Goal: Task Accomplishment & Management: Manage account settings

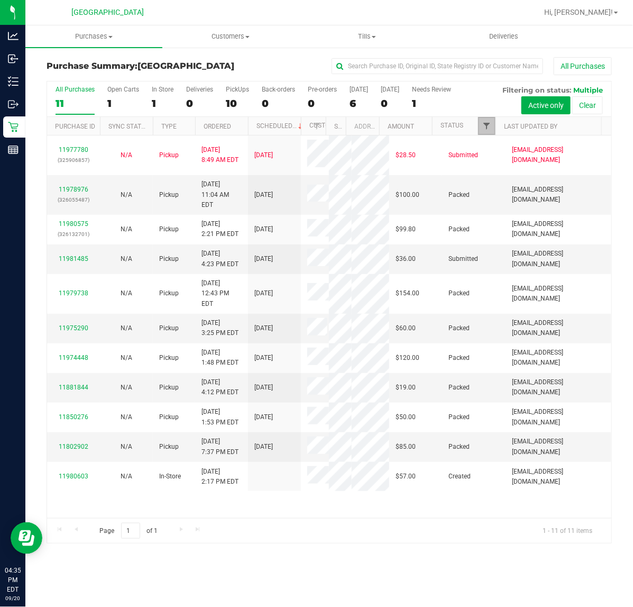
click at [488, 127] on span "Filter" at bounding box center [486, 126] width 8 height 8
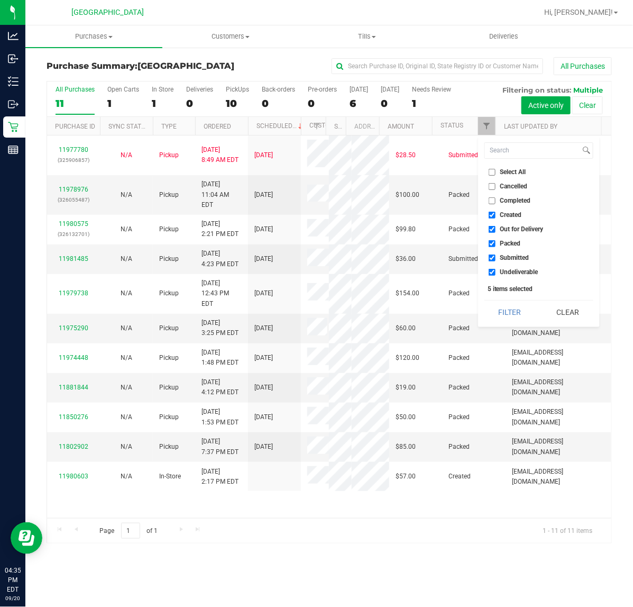
click at [495, 214] on label "Created" at bounding box center [505, 215] width 33 height 7
click at [495, 214] on input "Created" at bounding box center [492, 215] width 7 height 7
checkbox input "false"
click at [493, 226] on input "Out for Delivery" at bounding box center [492, 229] width 7 height 7
checkbox input "false"
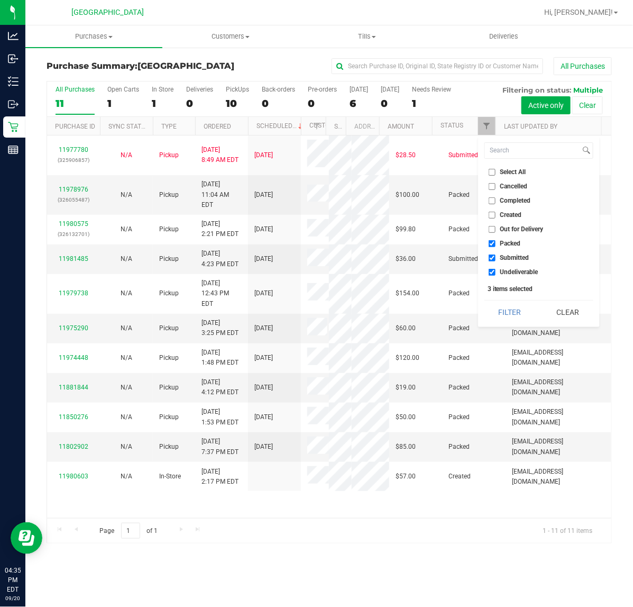
click at [492, 245] on input "Packed" at bounding box center [492, 243] width 7 height 7
checkbox input "false"
click at [494, 273] on input "Undeliverable" at bounding box center [492, 272] width 7 height 7
checkbox input "false"
click at [499, 308] on button "Filter" at bounding box center [509, 311] width 51 height 23
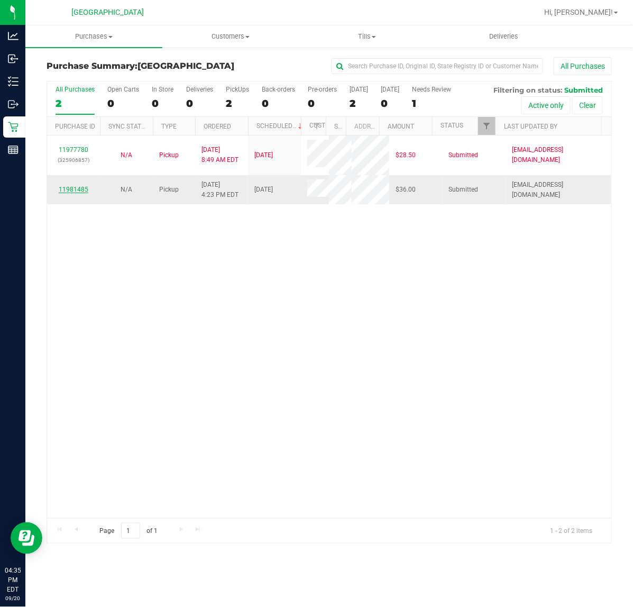
click at [76, 188] on link "11981485" at bounding box center [74, 189] width 30 height 7
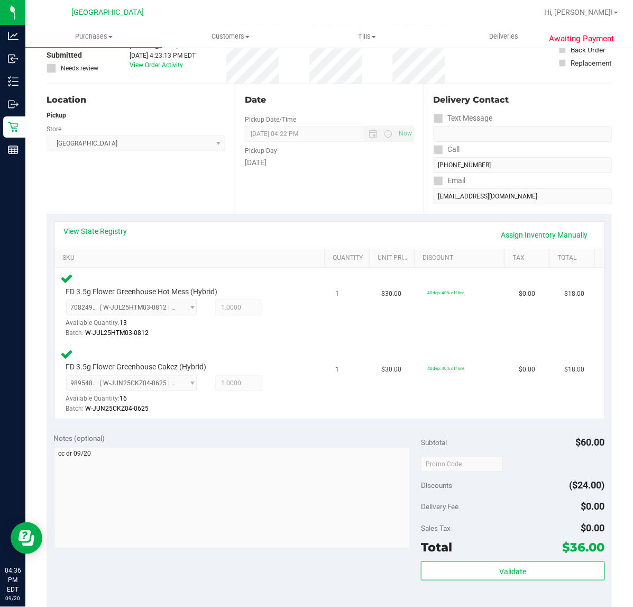
scroll to position [198, 0]
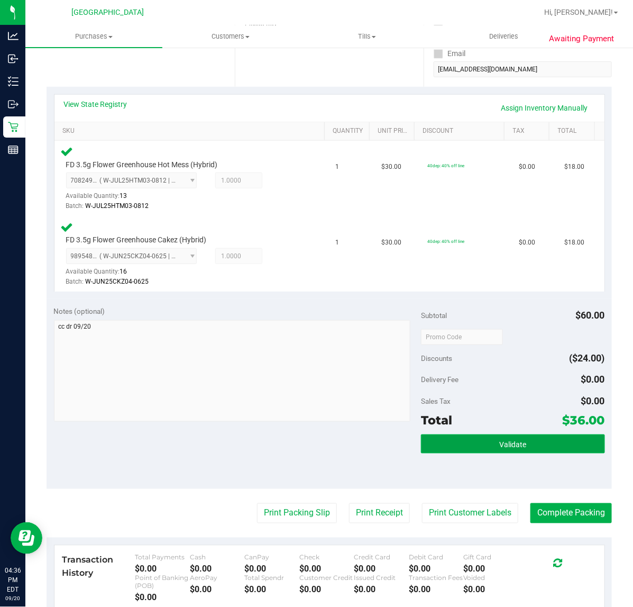
click at [456, 434] on button "Validate" at bounding box center [512, 443] width 183 height 19
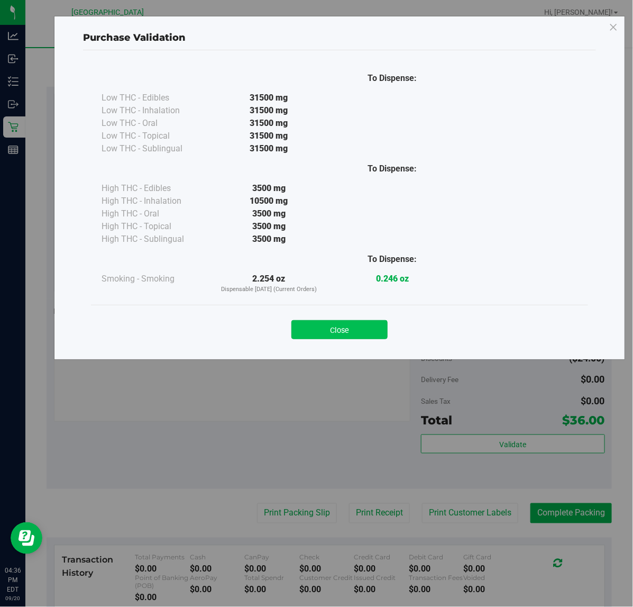
click at [326, 329] on button "Close" at bounding box center [339, 329] width 96 height 19
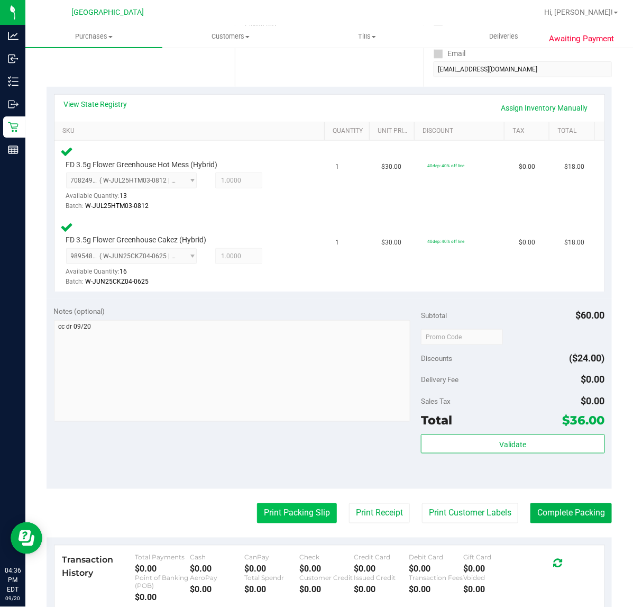
click at [295, 512] on button "Print Packing Slip" at bounding box center [297, 513] width 80 height 20
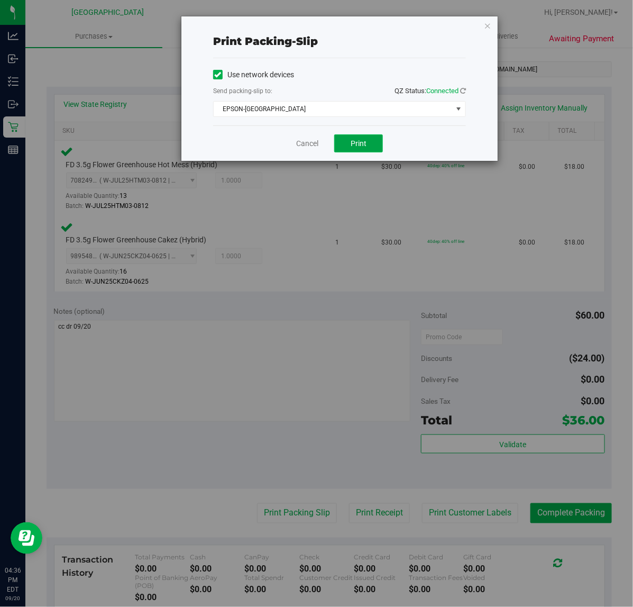
click at [361, 151] on button "Print" at bounding box center [358, 143] width 49 height 18
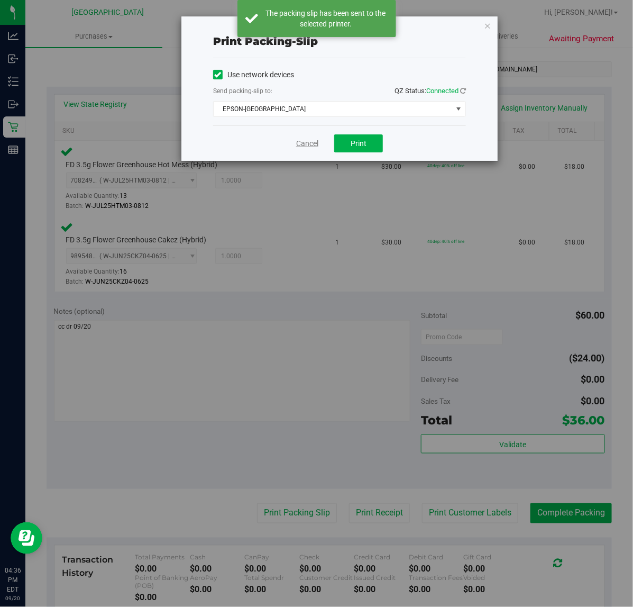
click at [305, 147] on link "Cancel" at bounding box center [307, 143] width 22 height 11
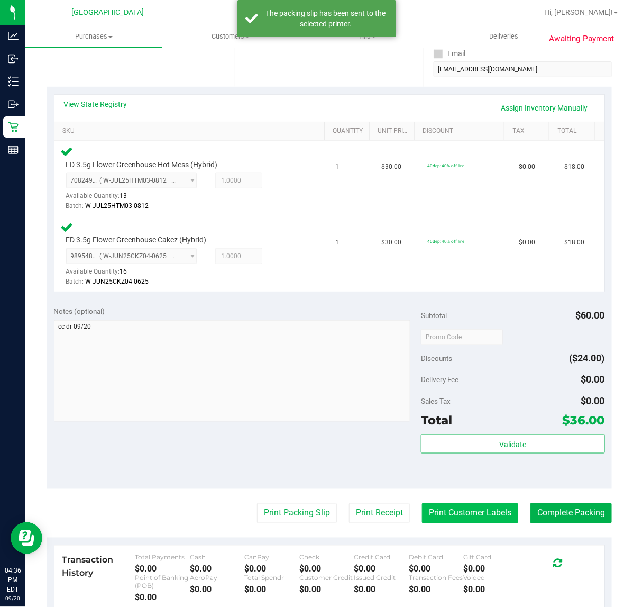
click at [461, 515] on button "Print Customer Labels" at bounding box center [470, 513] width 96 height 20
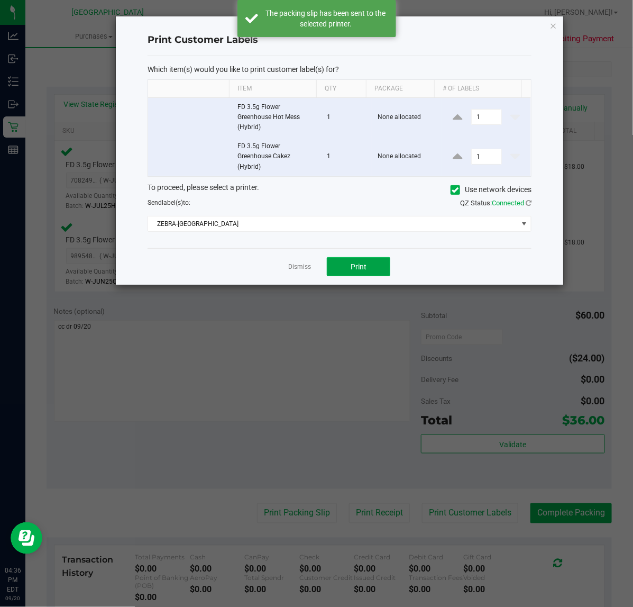
click at [357, 263] on span "Print" at bounding box center [359, 266] width 16 height 8
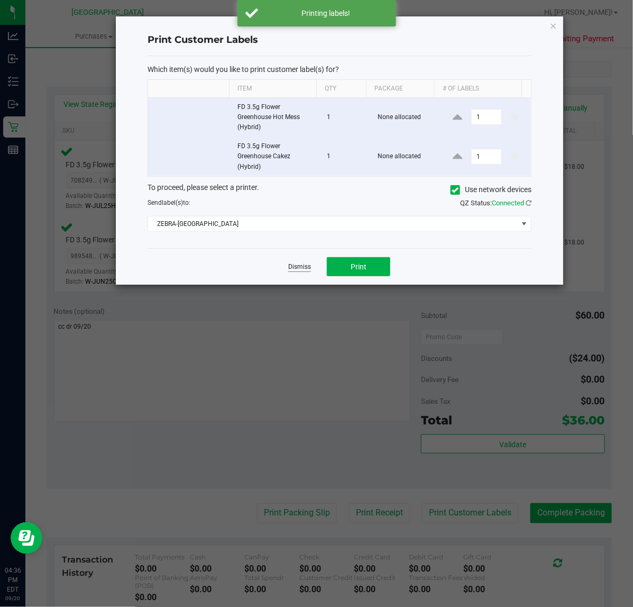
click at [294, 265] on link "Dismiss" at bounding box center [299, 266] width 23 height 9
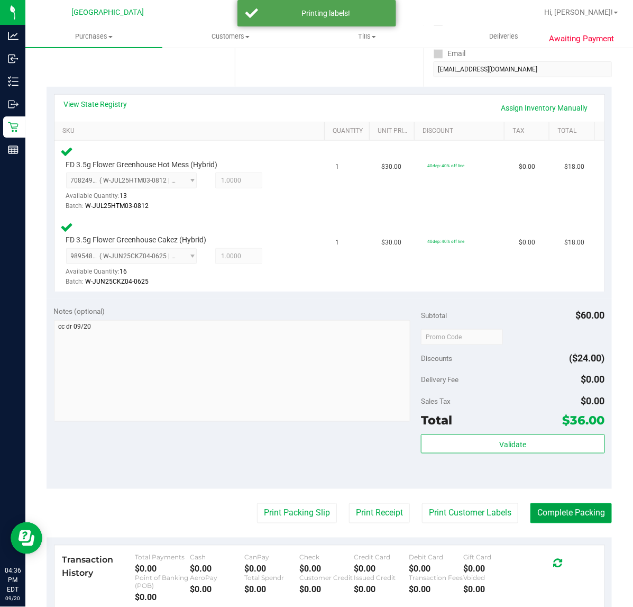
click at [554, 512] on button "Complete Packing" at bounding box center [570, 513] width 81 height 20
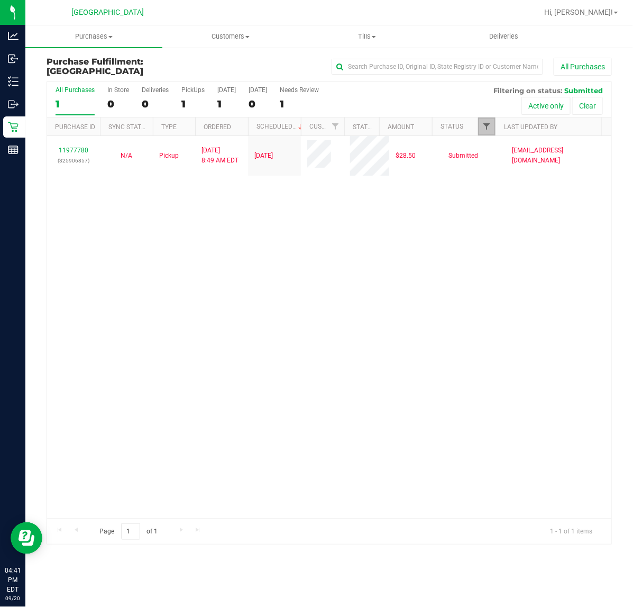
click at [489, 128] on span "Filter" at bounding box center [486, 126] width 8 height 8
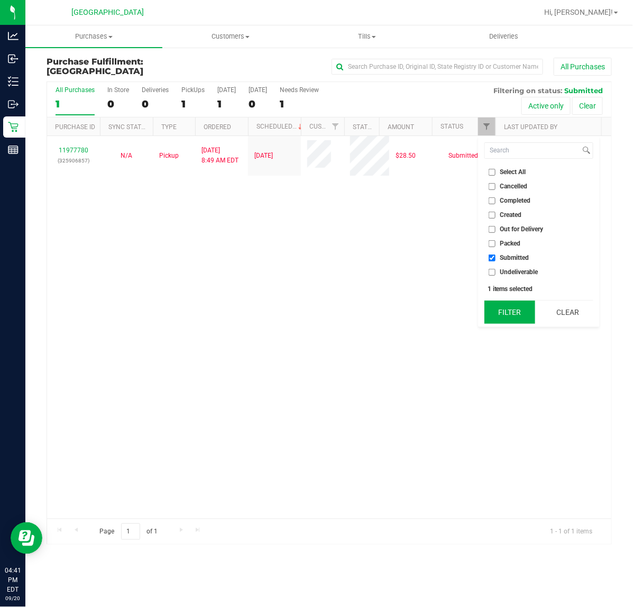
click at [498, 313] on button "Filter" at bounding box center [509, 311] width 51 height 23
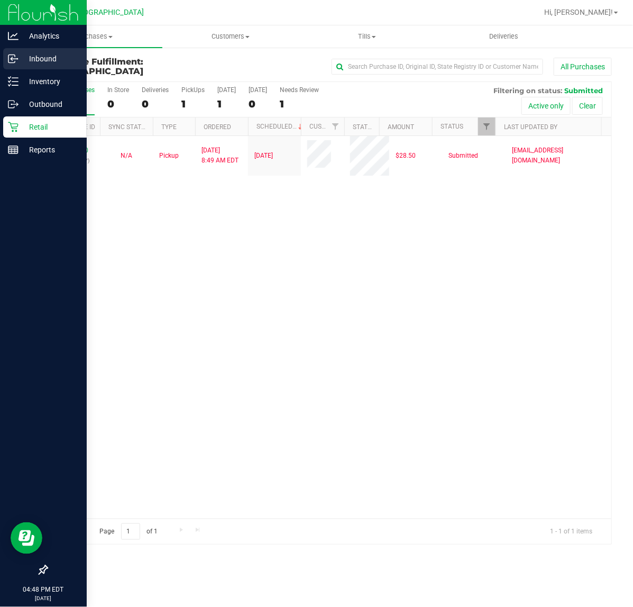
click at [12, 67] on div "Inbound" at bounding box center [45, 58] width 84 height 21
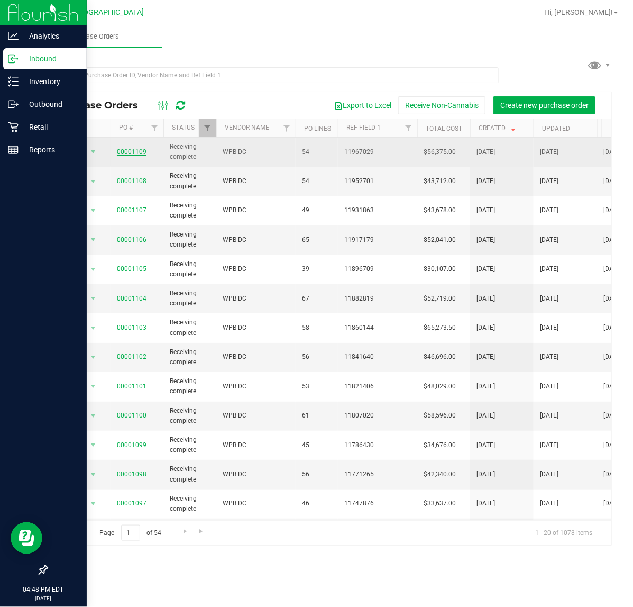
click at [132, 154] on link "00001109" at bounding box center [132, 151] width 30 height 7
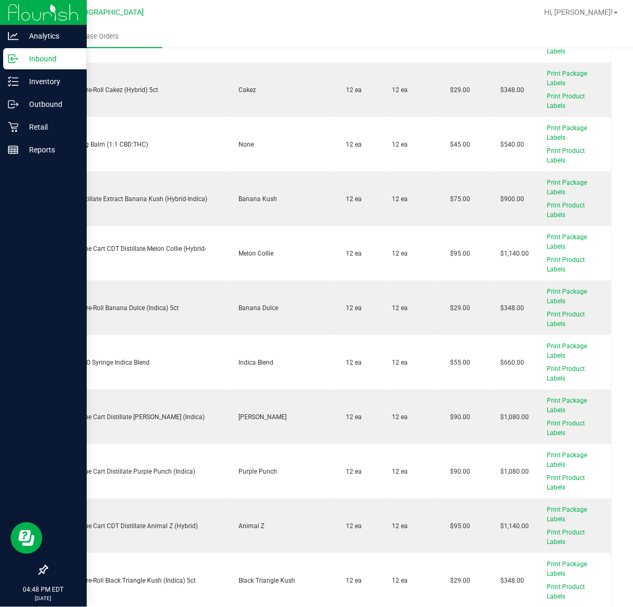
scroll to position [2247, 0]
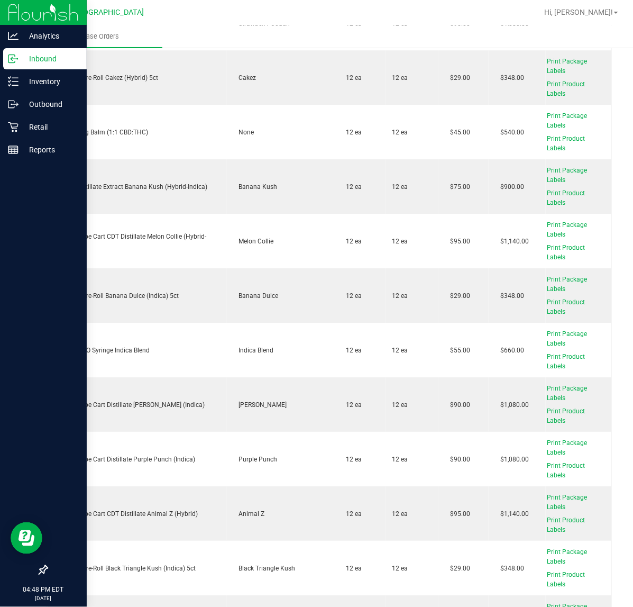
click at [12, 8] on img at bounding box center [43, 12] width 71 height 25
